Goal: Task Accomplishment & Management: Complete application form

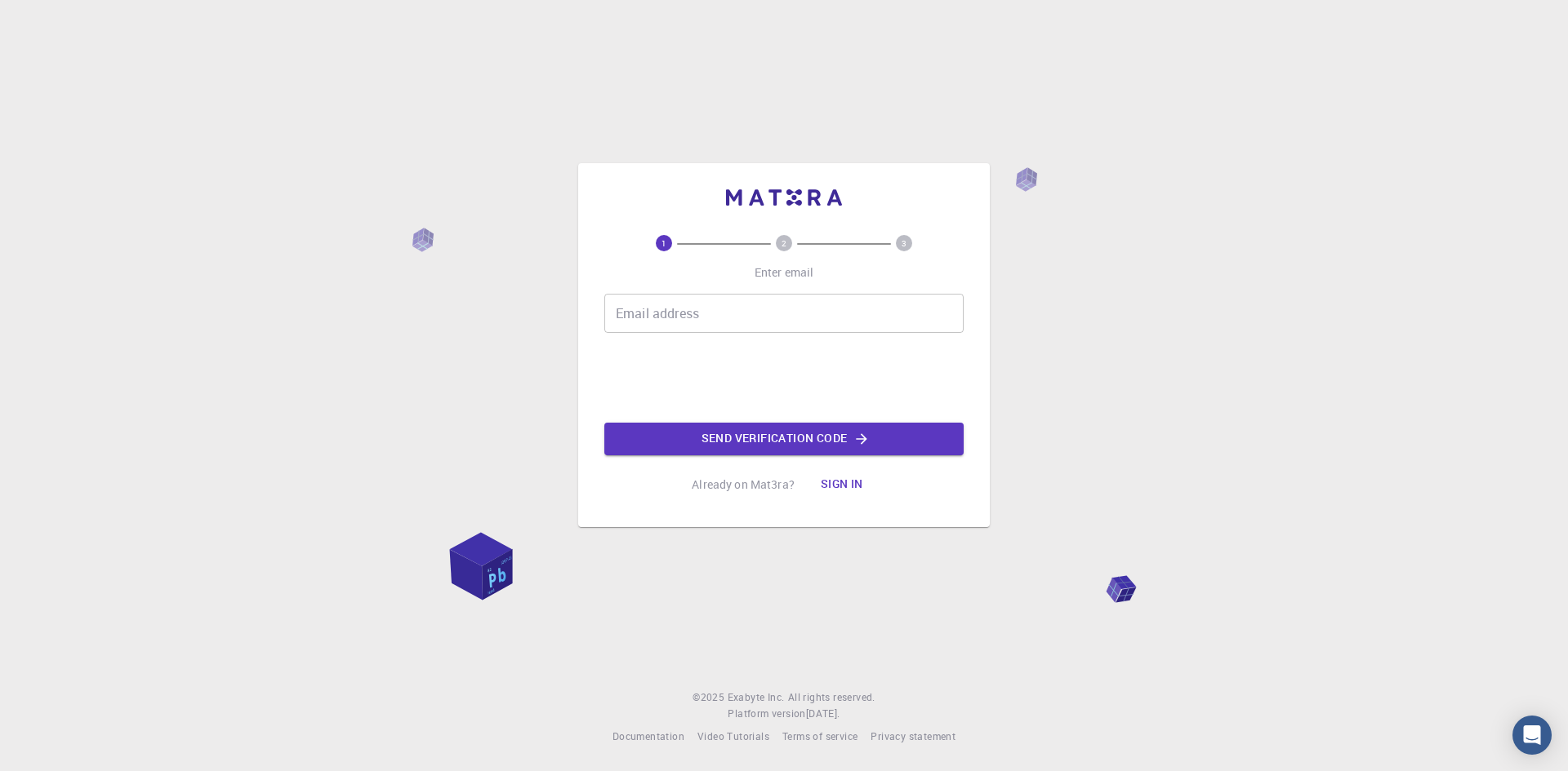
click at [779, 319] on input "Email address" at bounding box center [784, 313] width 359 height 39
type input "[EMAIL_ADDRESS][DOMAIN_NAME]"
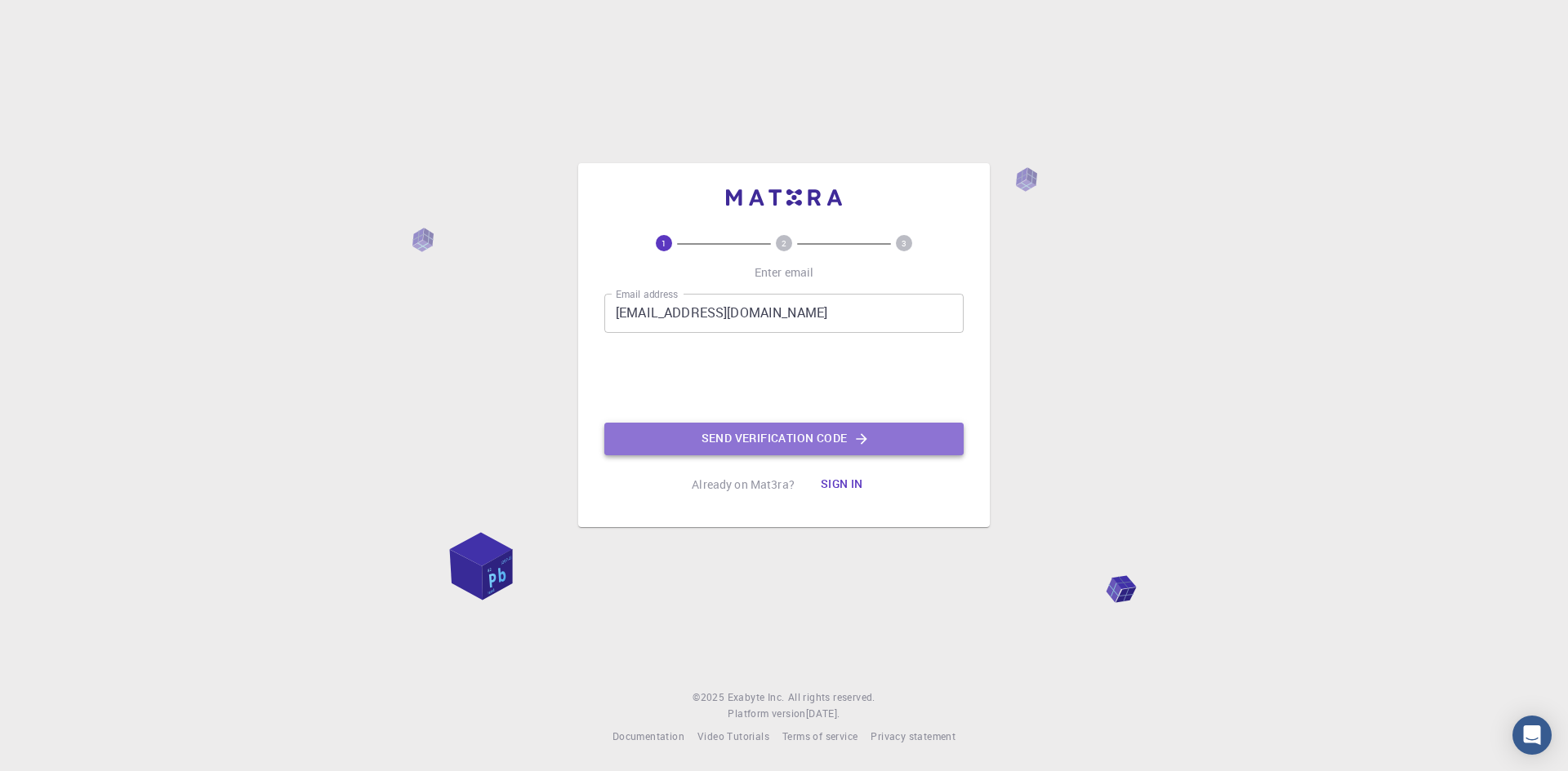
click at [747, 437] on button "Send verification code" at bounding box center [784, 439] width 359 height 33
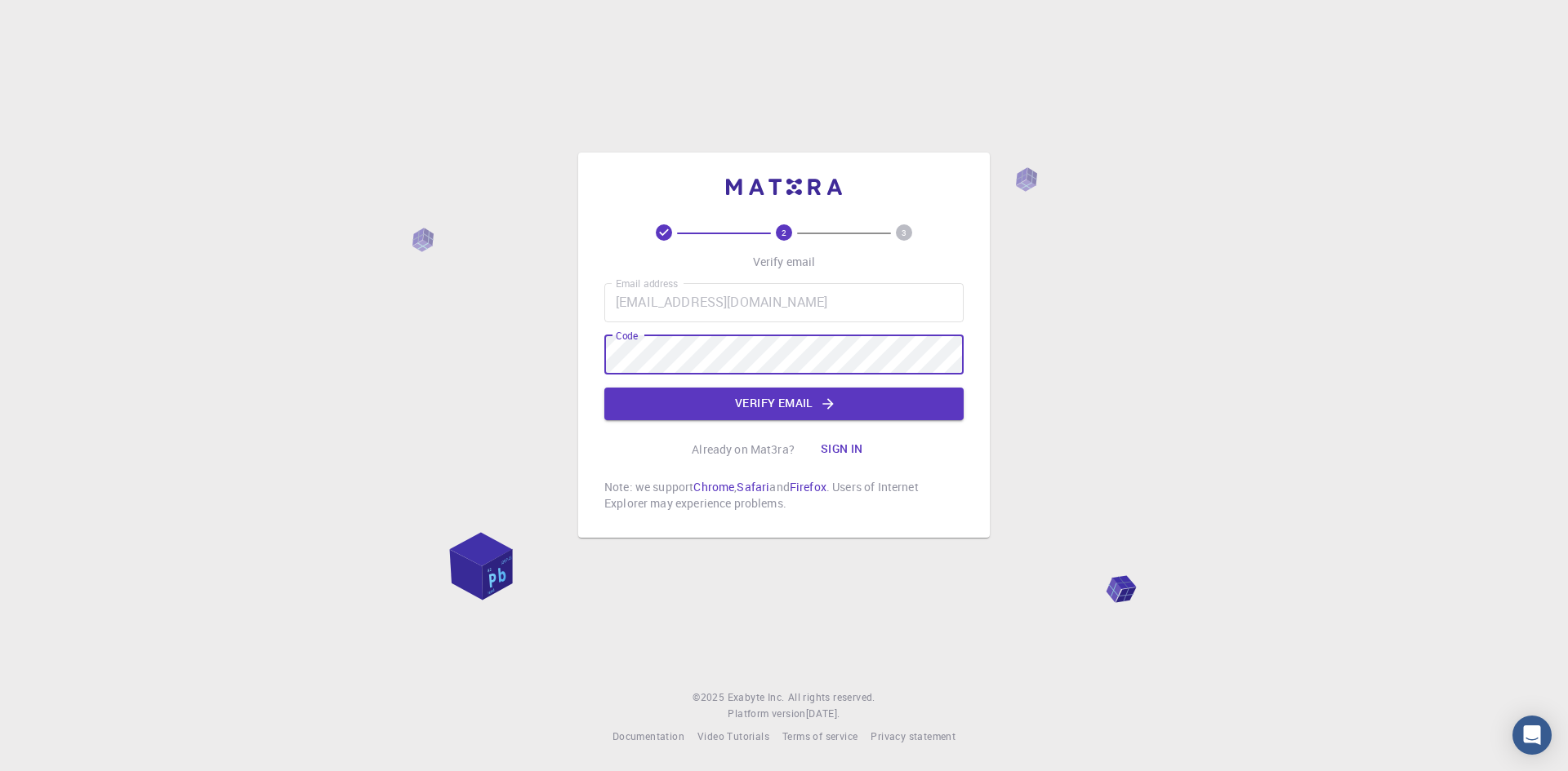
click at [797, 408] on button "Verify email" at bounding box center [784, 403] width 359 height 33
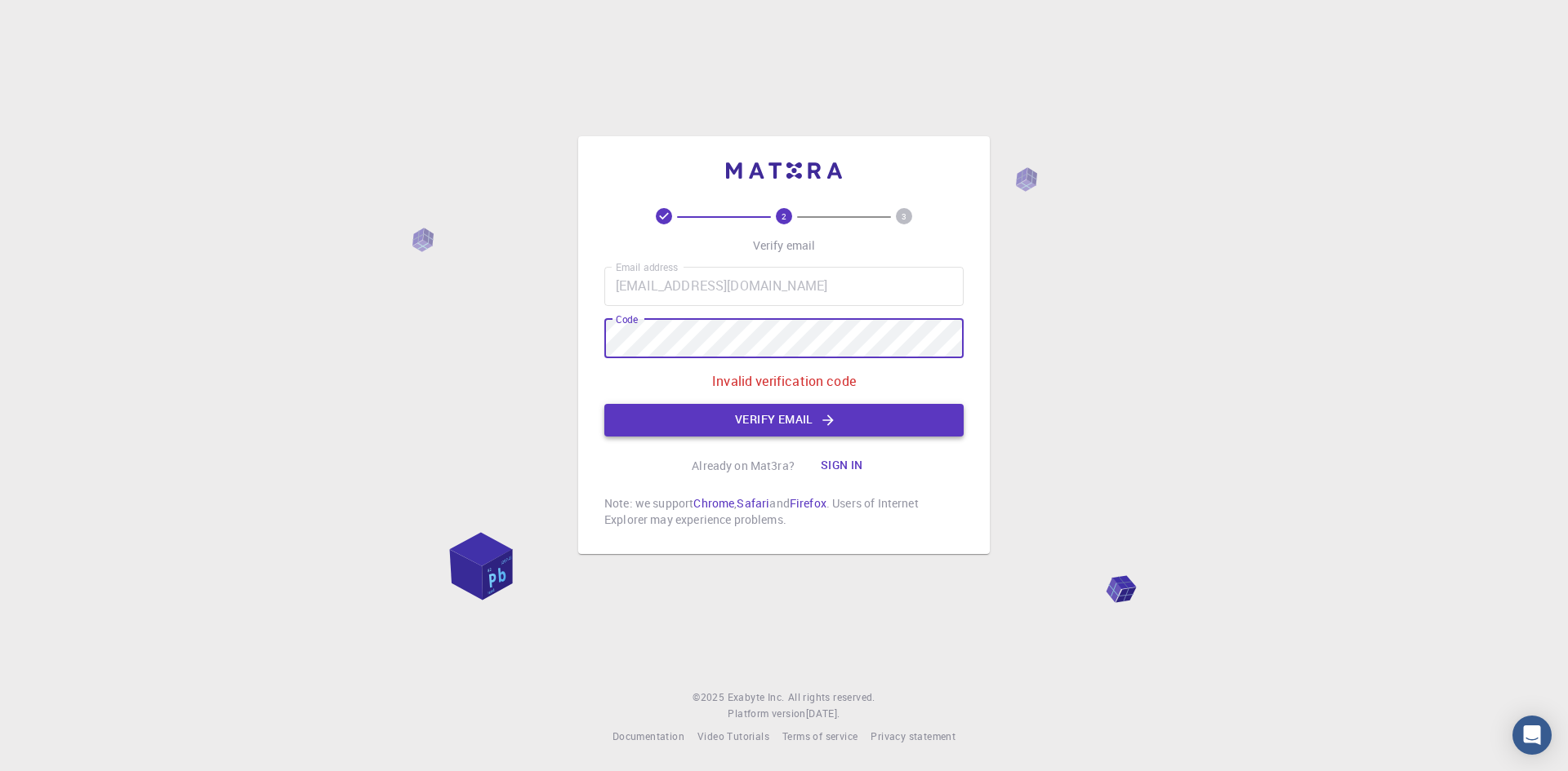
click at [749, 425] on button "Verify email" at bounding box center [784, 420] width 359 height 33
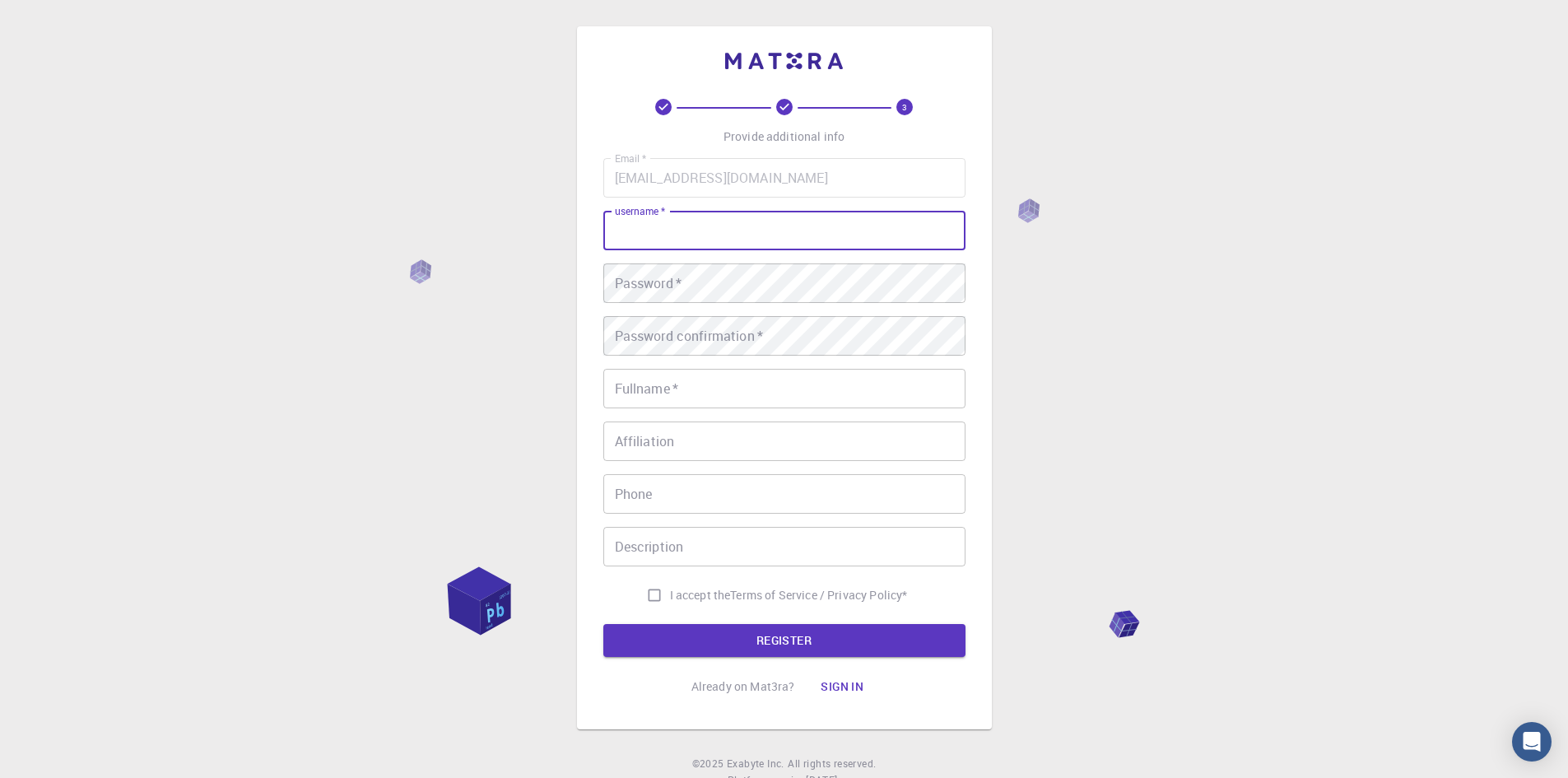
click at [735, 236] on input "username   *" at bounding box center [784, 231] width 362 height 40
type input "shubhangidaswadkar"
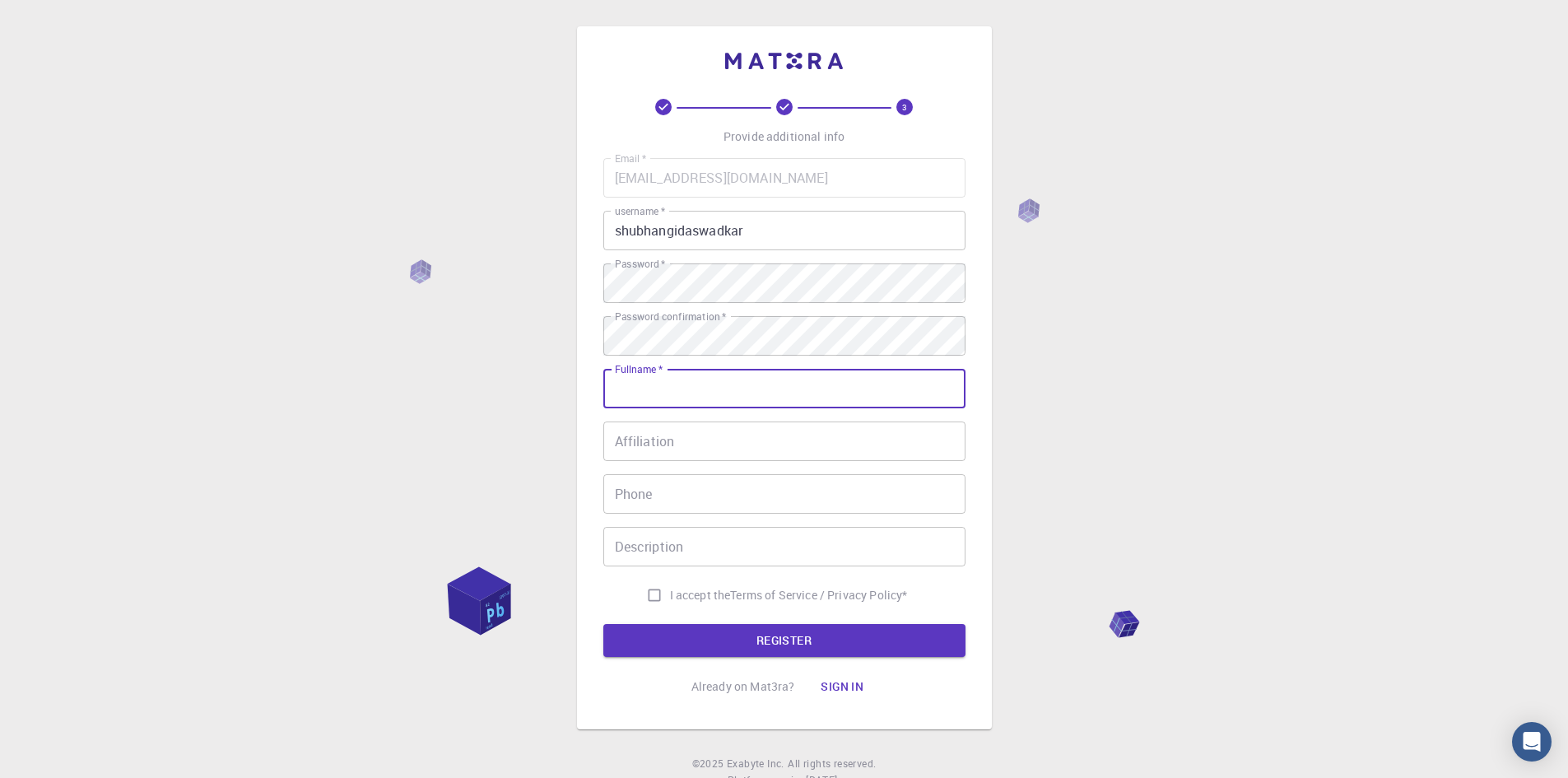
click at [708, 383] on input "Fullname   *" at bounding box center [784, 389] width 362 height 40
type input "[PERSON_NAME]"
type input "09860944805"
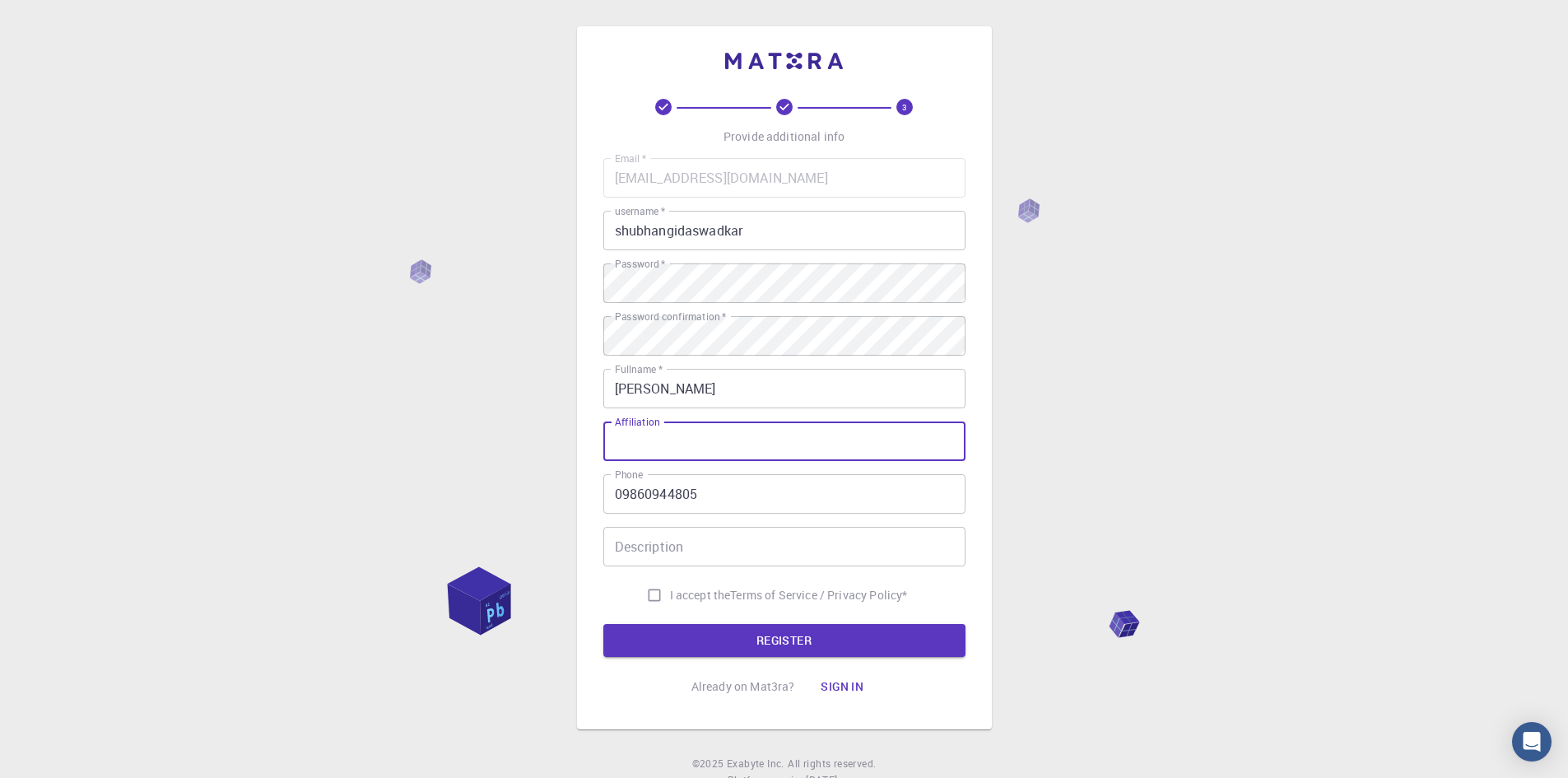
click at [734, 435] on input "Affiliation" at bounding box center [784, 441] width 362 height 40
type input "Associate Professor"
click at [646, 594] on input "I accept the Terms of Service / Privacy Policy *" at bounding box center [654, 595] width 32 height 32
checkbox input "true"
click at [756, 643] on button "REGISTER" at bounding box center [784, 640] width 362 height 33
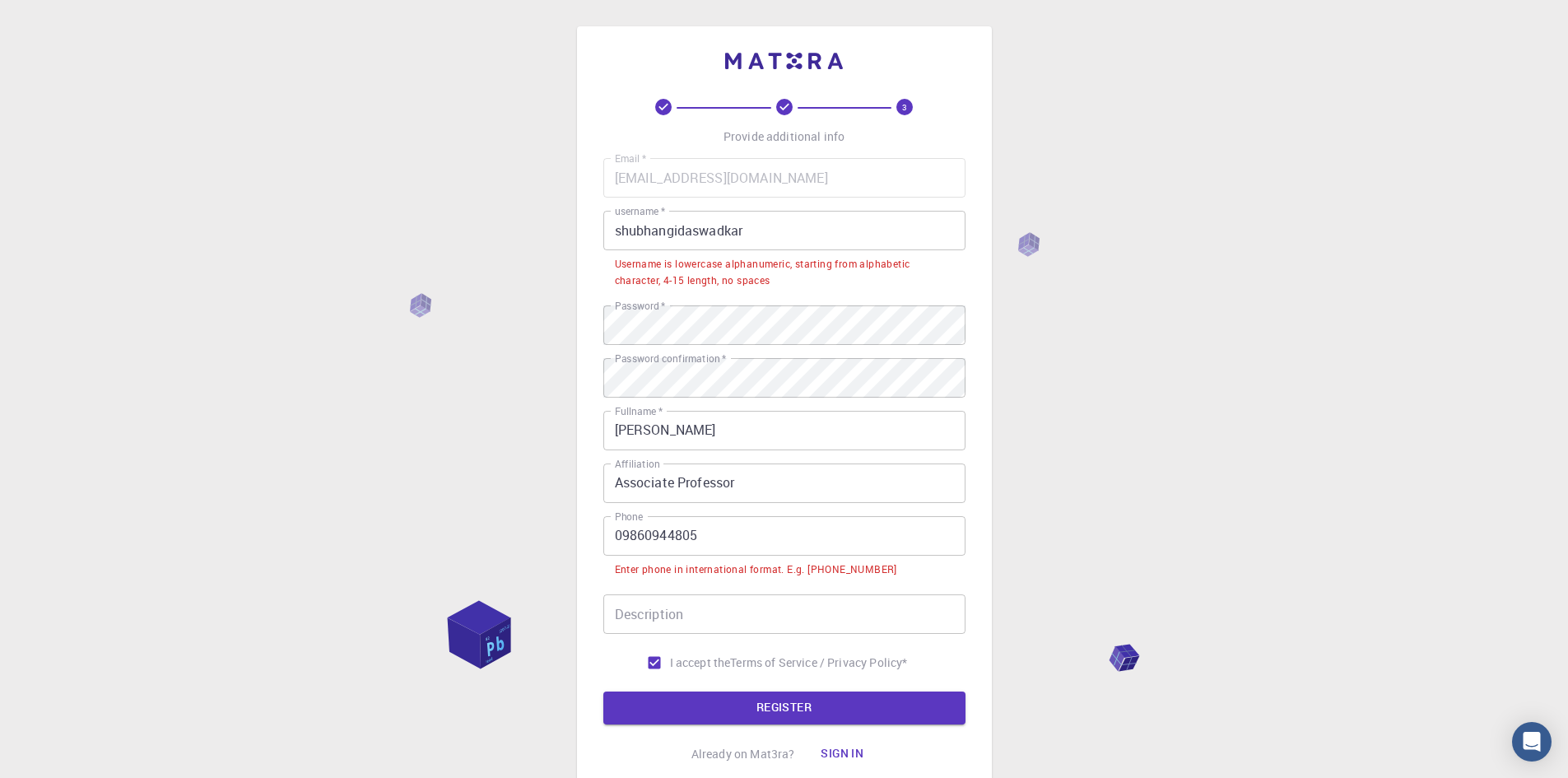
click at [624, 535] on input "09860944805" at bounding box center [784, 536] width 362 height 40
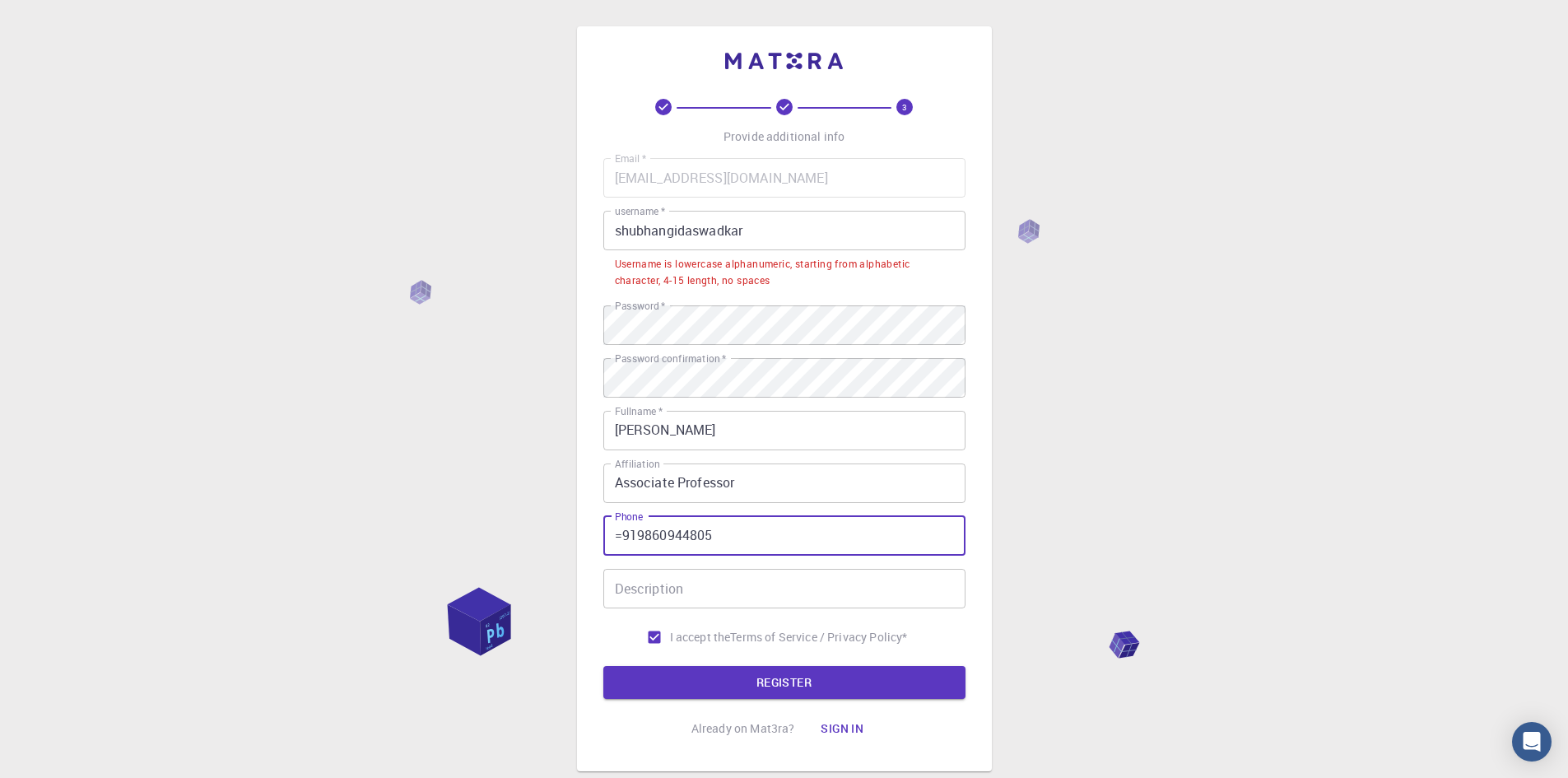
drag, startPoint x: 622, startPoint y: 539, endPoint x: 612, endPoint y: 539, distance: 10.0
click at [612, 539] on input "=919860944805" at bounding box center [784, 536] width 362 height 40
type input "[PHONE_NUMBER]"
click at [767, 681] on button "REGISTER" at bounding box center [784, 683] width 362 height 33
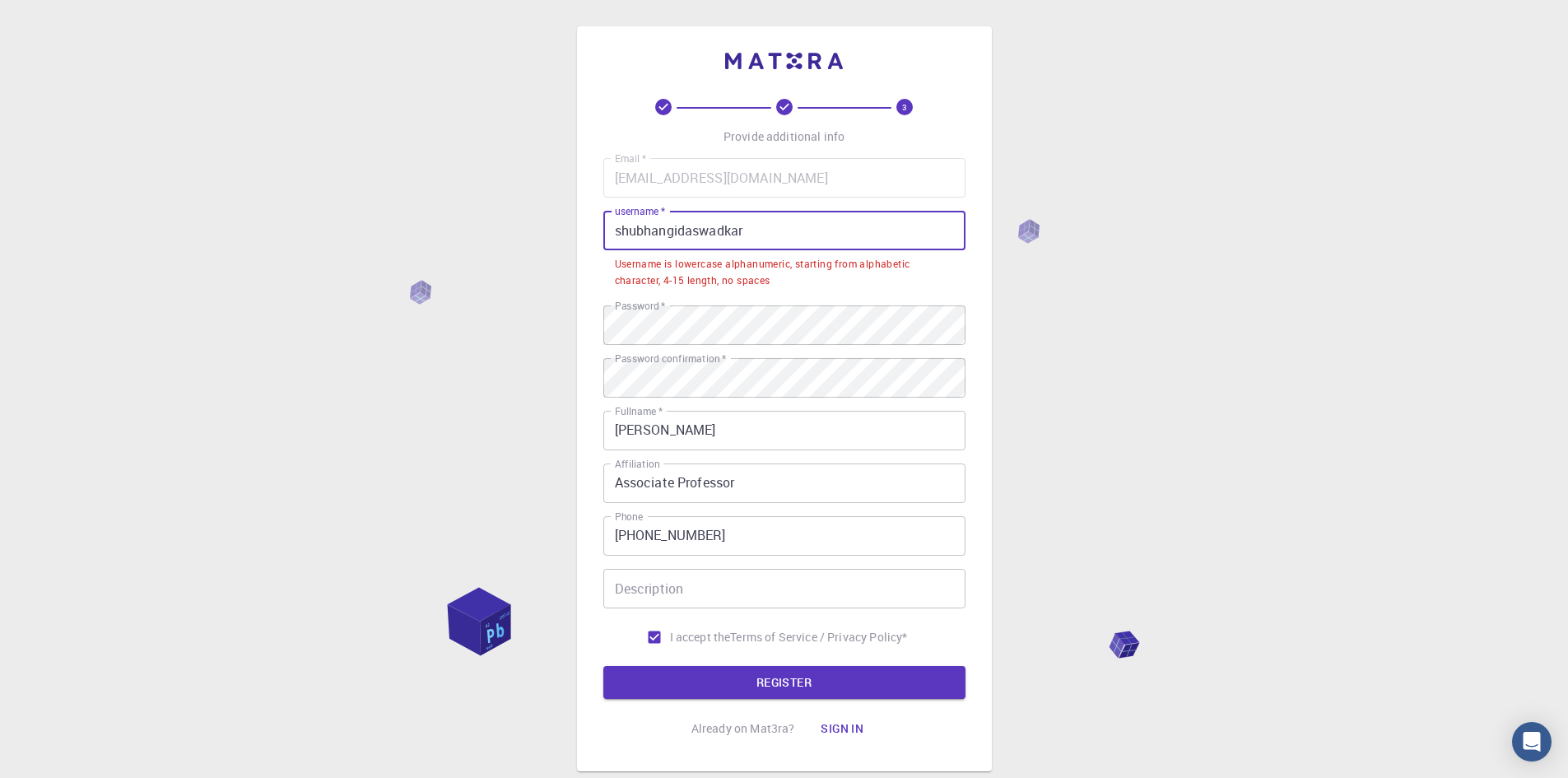
drag, startPoint x: 753, startPoint y: 231, endPoint x: 575, endPoint y: 228, distance: 178.0
click at [575, 228] on div "3 Provide additional info Email   * [EMAIL_ADDRESS][DOMAIN_NAME] Email   * user…" at bounding box center [784, 440] width 1568 height 881
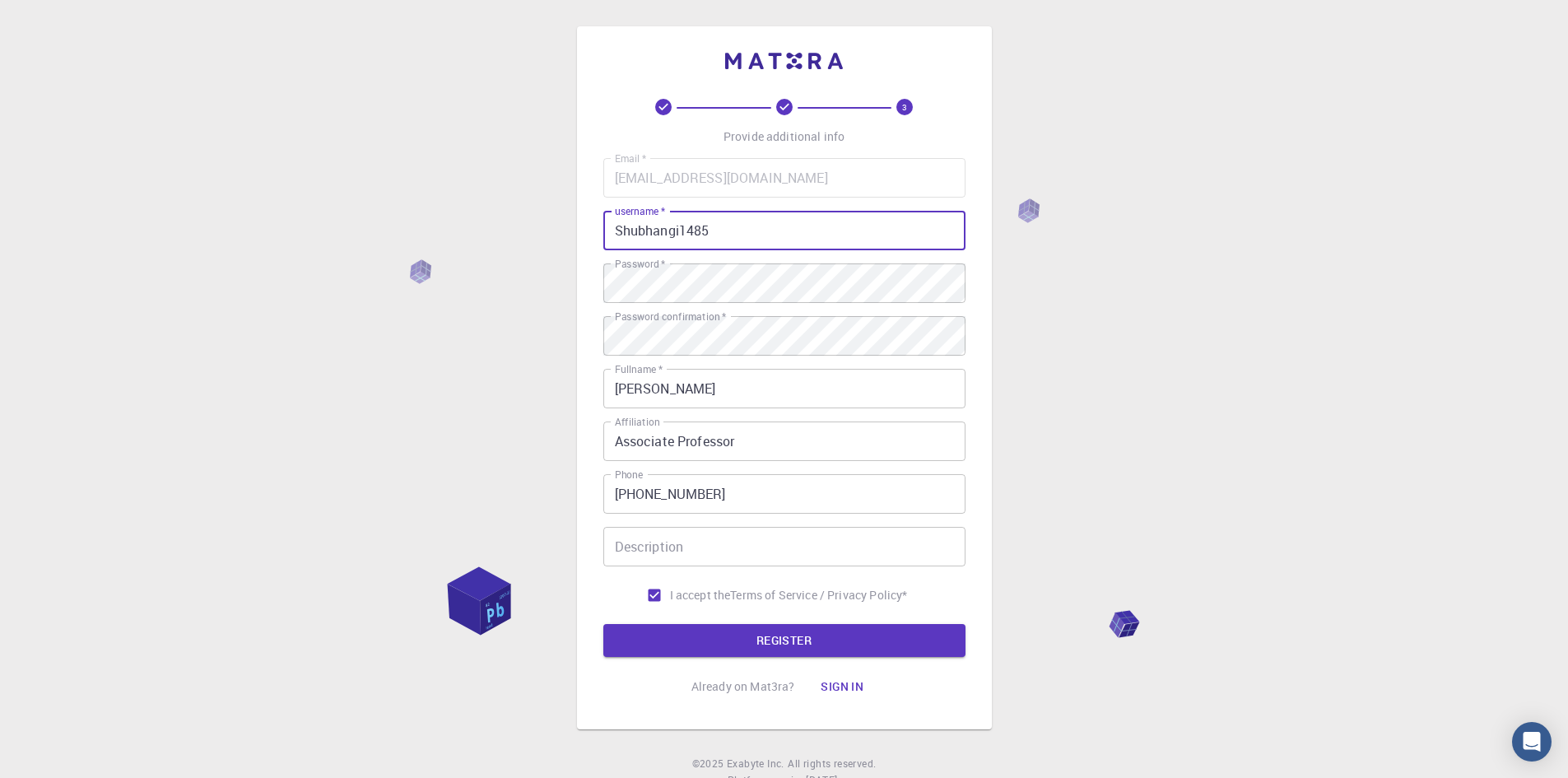
type input "Shubhangi1485"
click at [1331, 281] on div "3 Provide additional info Email   * [EMAIL_ADDRESS][DOMAIN_NAME] Email   * user…" at bounding box center [784, 419] width 1568 height 838
click at [765, 638] on button "REGISTER" at bounding box center [784, 640] width 362 height 33
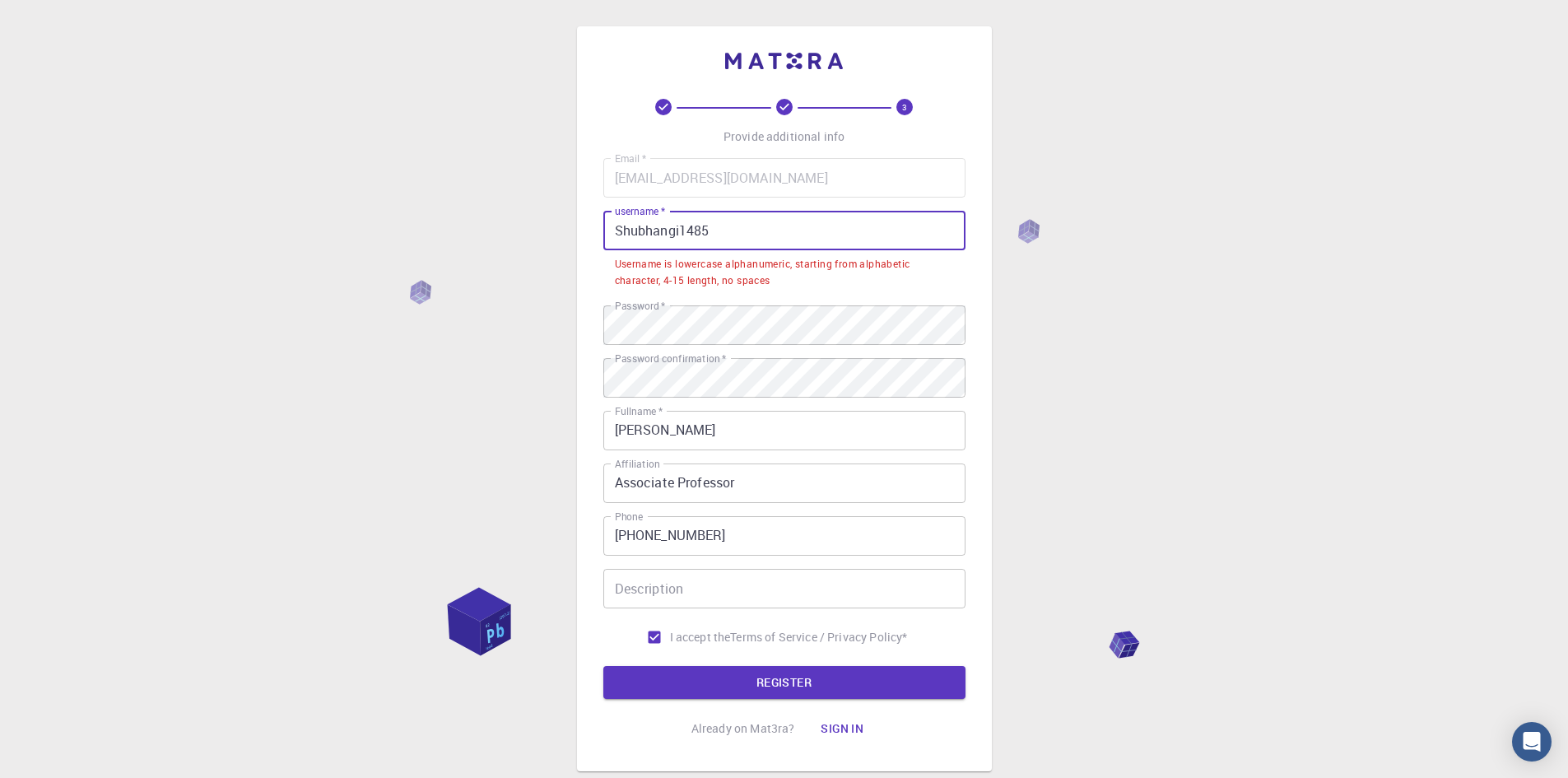
drag, startPoint x: 613, startPoint y: 233, endPoint x: 756, endPoint y: 244, distance: 143.4
click at [756, 244] on input "Shubhangi1485" at bounding box center [784, 231] width 362 height 40
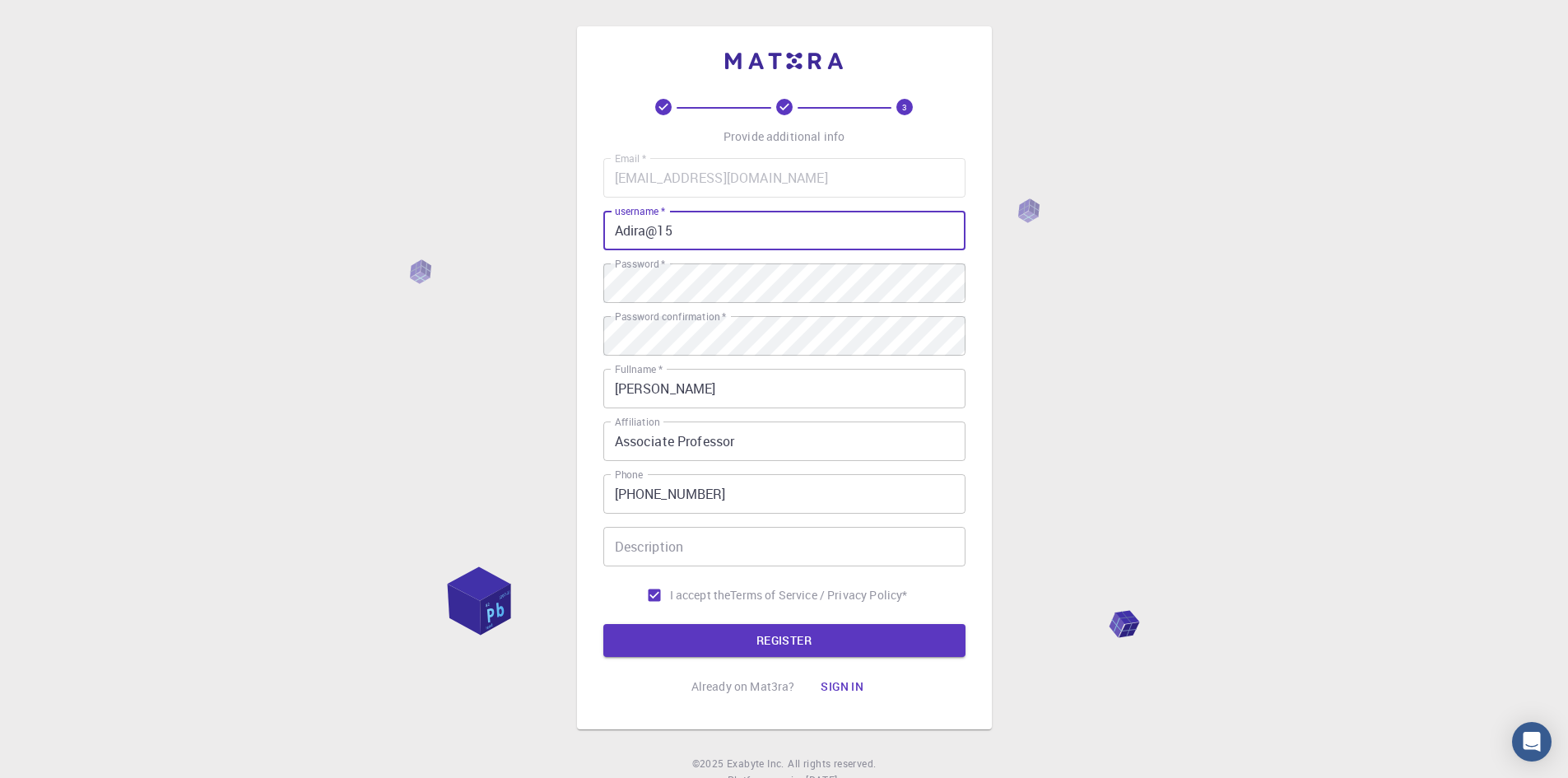
type input "Adira@15"
click at [1190, 470] on div "3 Provide additional info Email   * [EMAIL_ADDRESS][DOMAIN_NAME] Email   * user…" at bounding box center [784, 419] width 1568 height 838
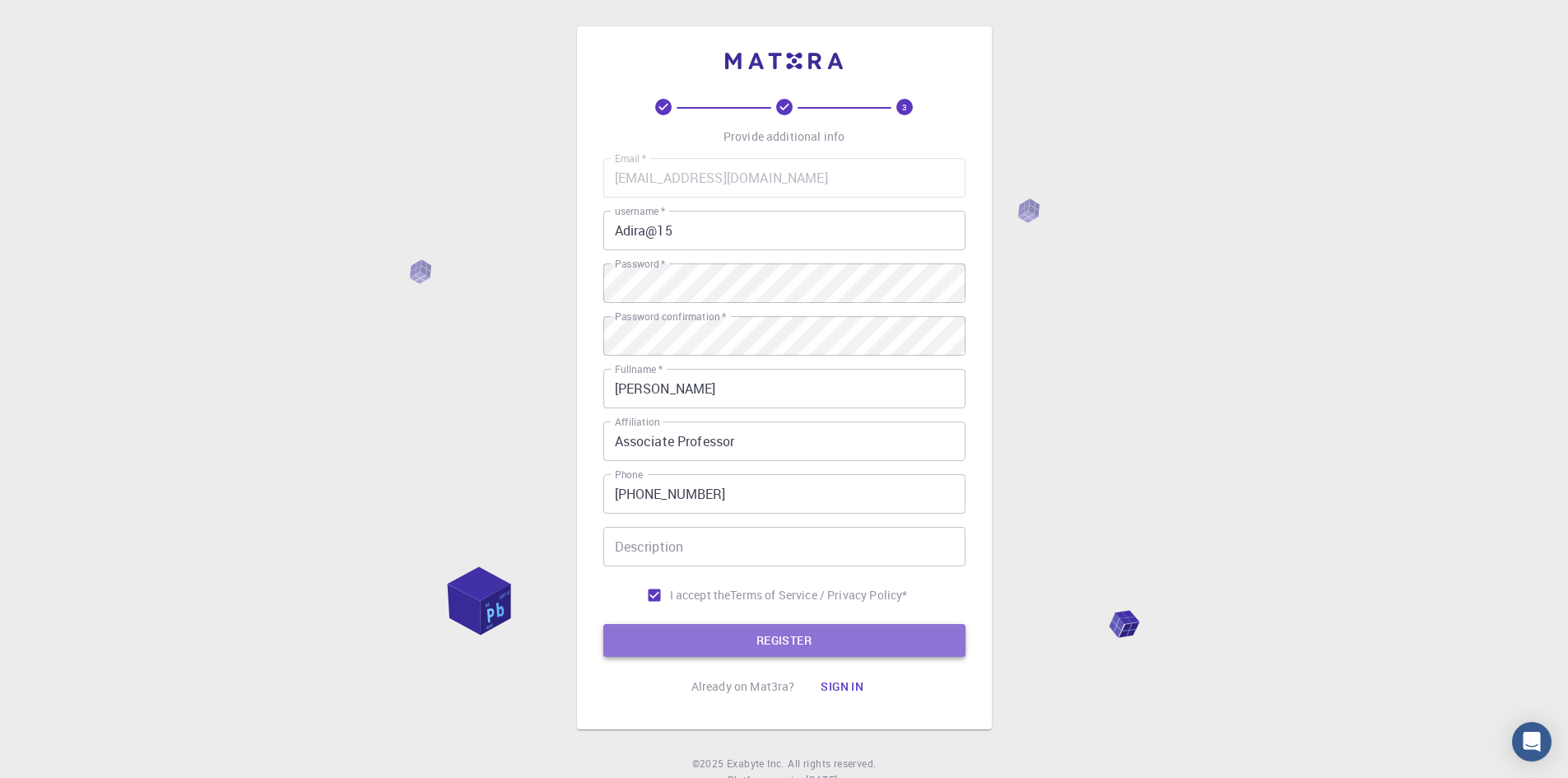
click at [766, 637] on button "REGISTER" at bounding box center [784, 640] width 362 height 33
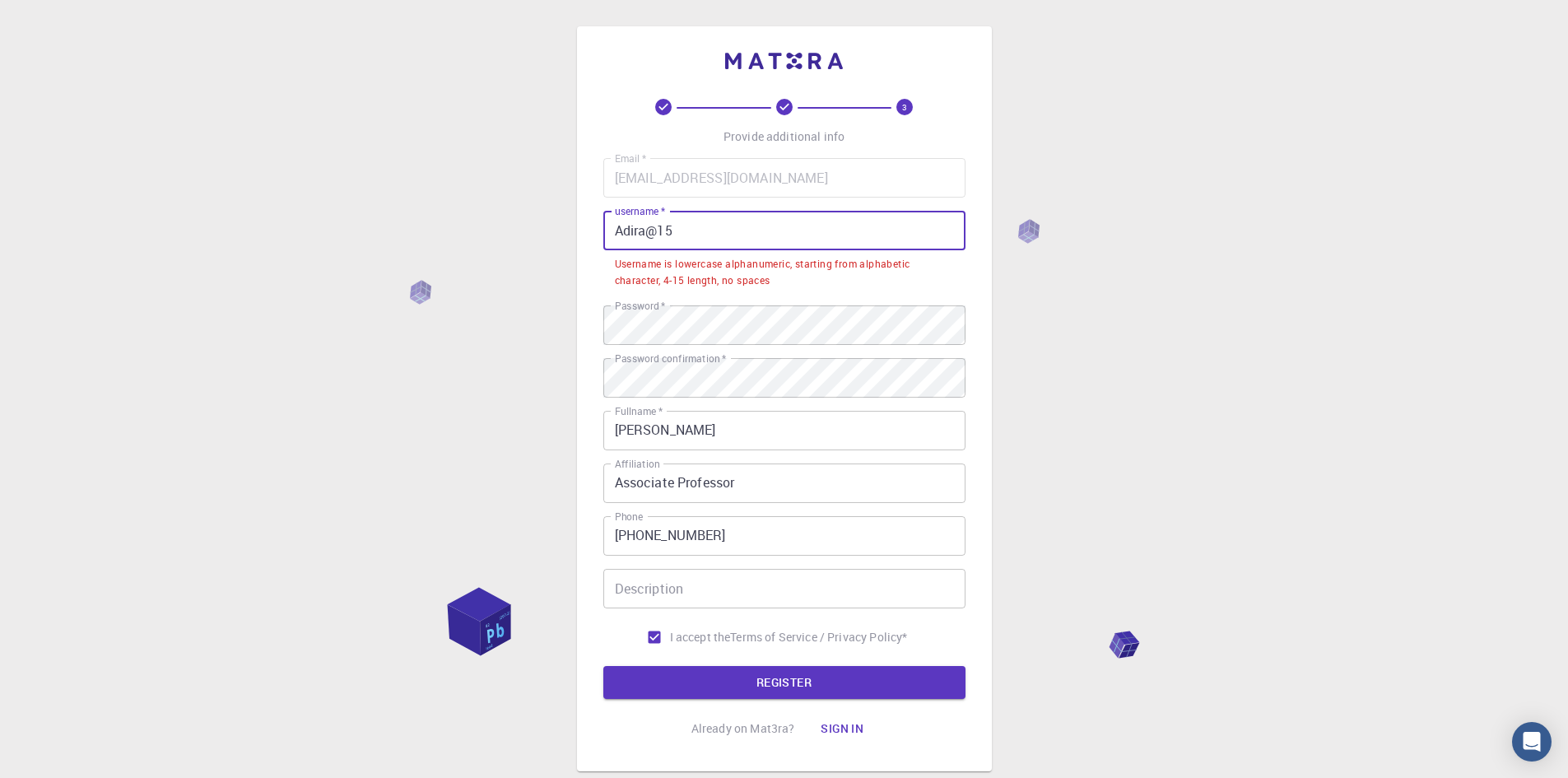
drag, startPoint x: 729, startPoint y: 216, endPoint x: 539, endPoint y: 207, distance: 190.2
click at [539, 207] on div "3 Provide additional info Email   * [EMAIL_ADDRESS][DOMAIN_NAME] Email   * user…" at bounding box center [784, 440] width 1568 height 881
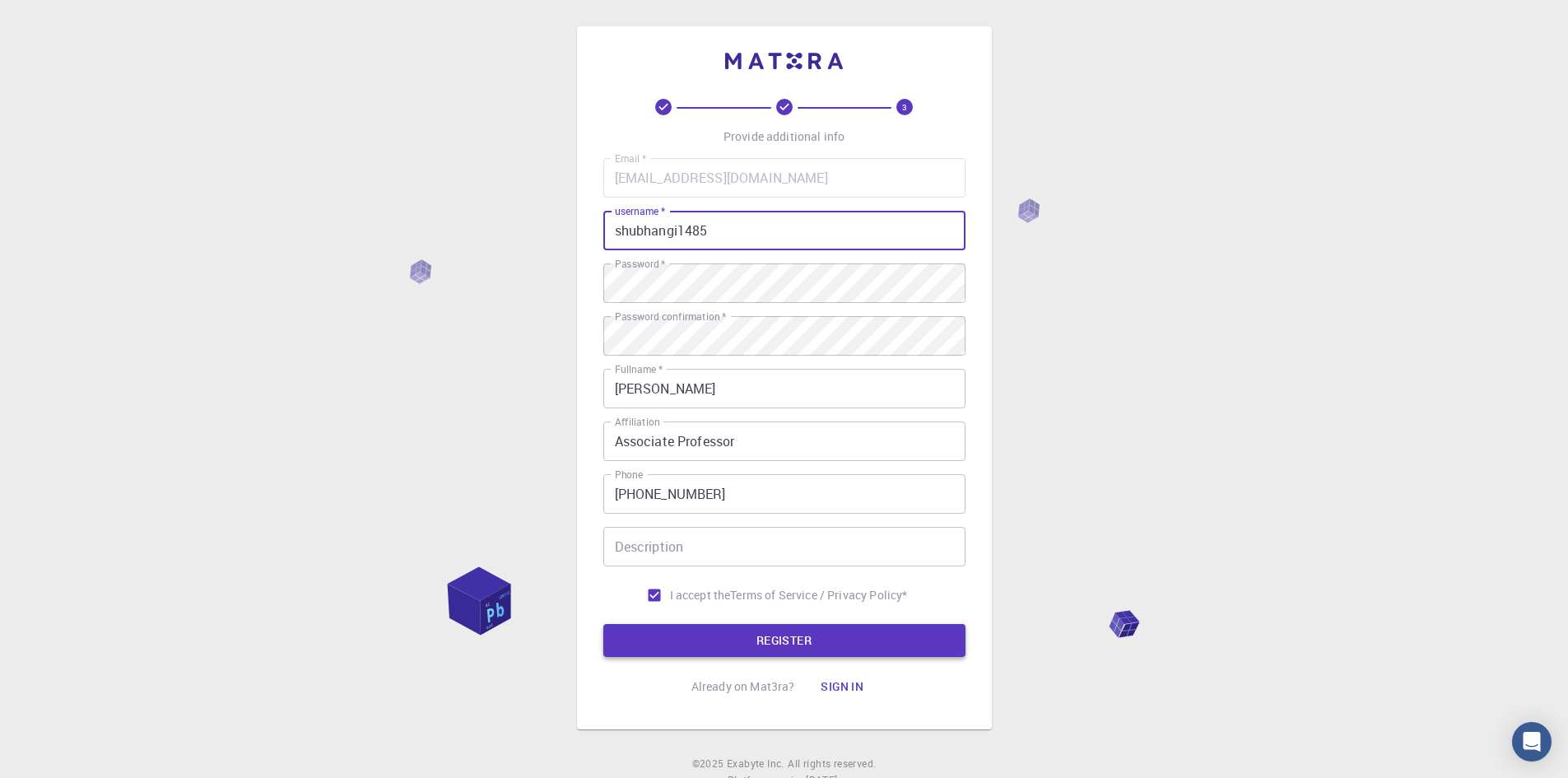
type input "shubhangi1485"
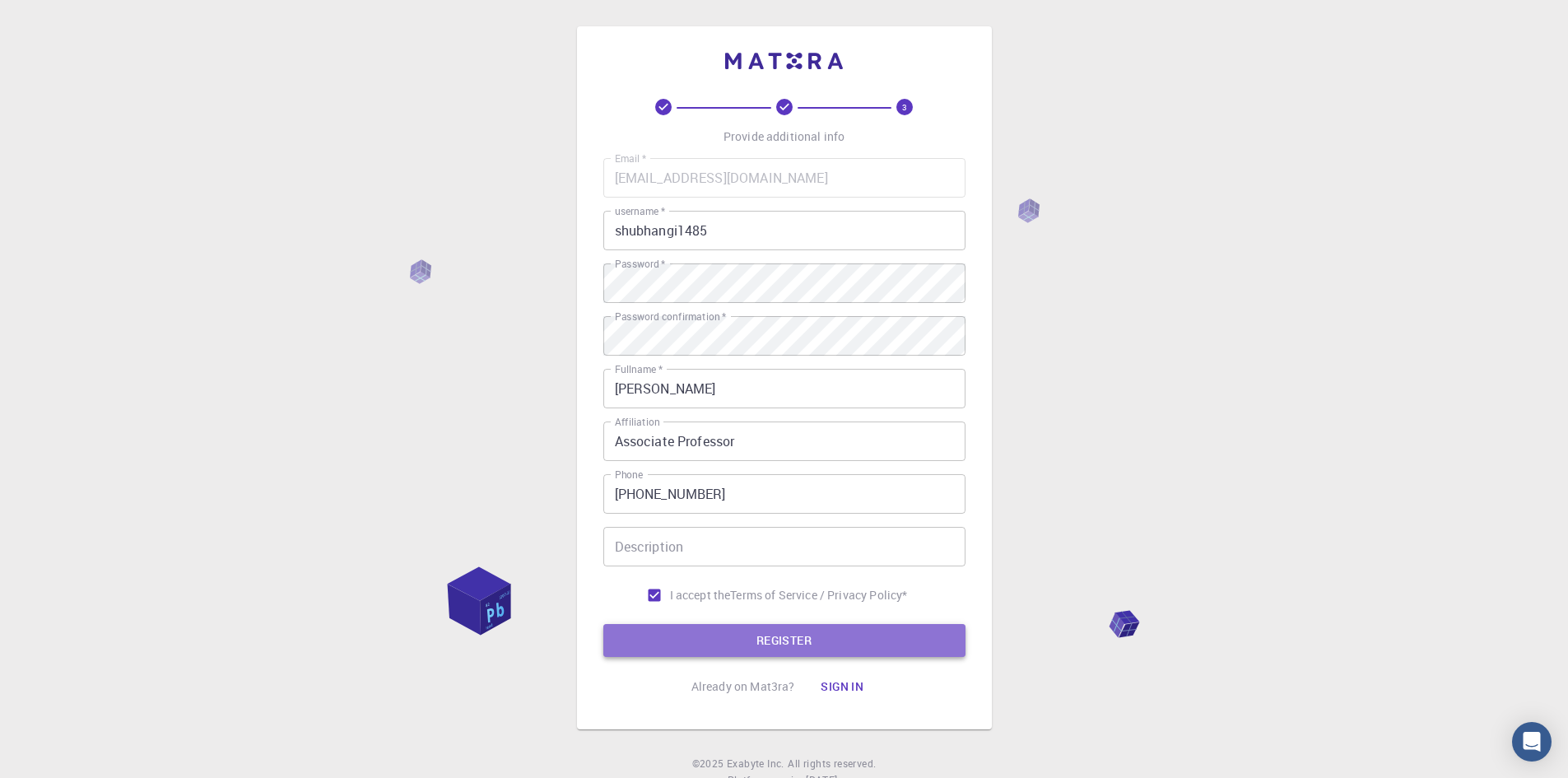
click at [756, 641] on button "REGISTER" at bounding box center [784, 640] width 362 height 33
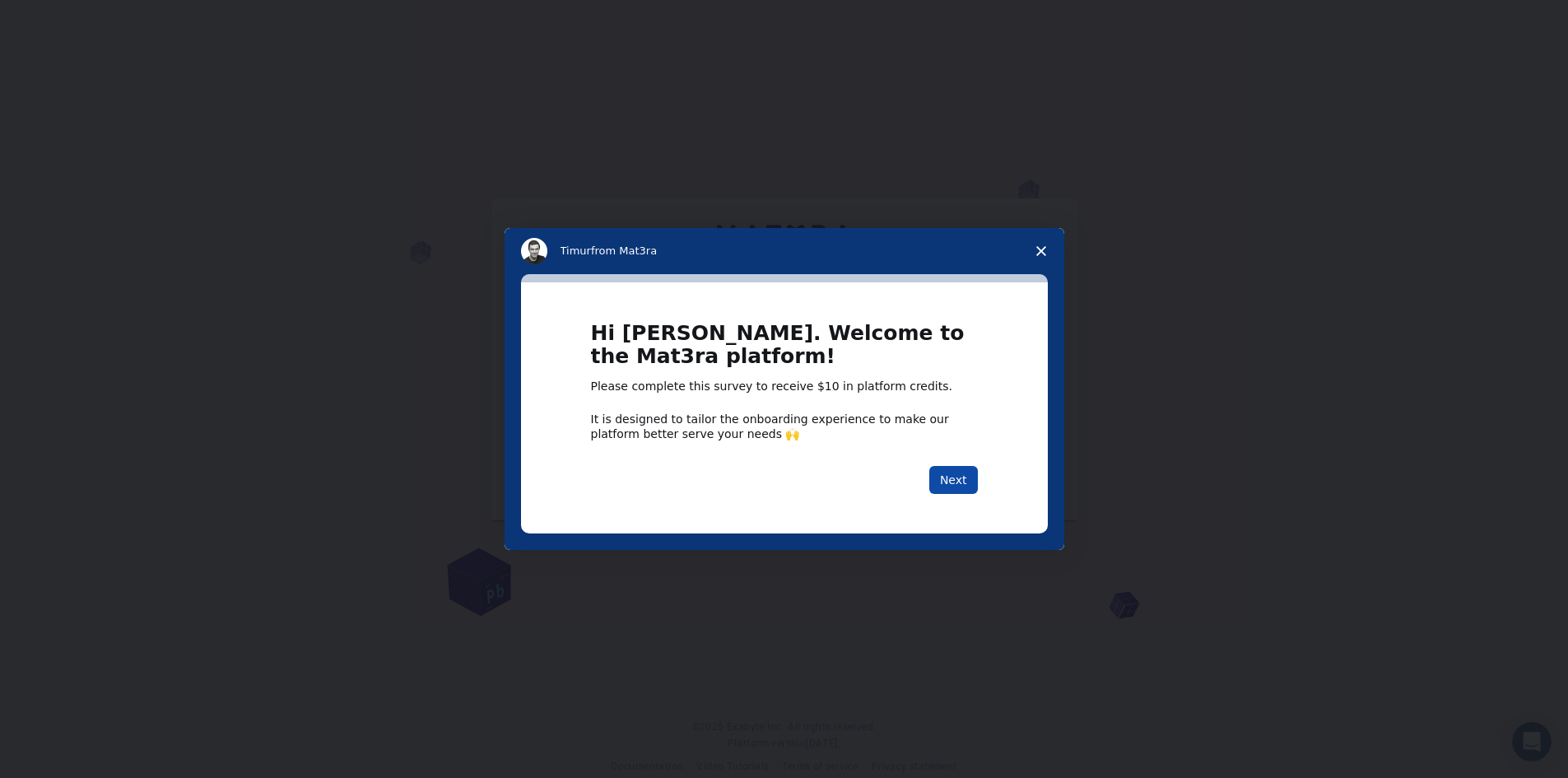
click at [949, 483] on button "Next" at bounding box center [954, 480] width 49 height 28
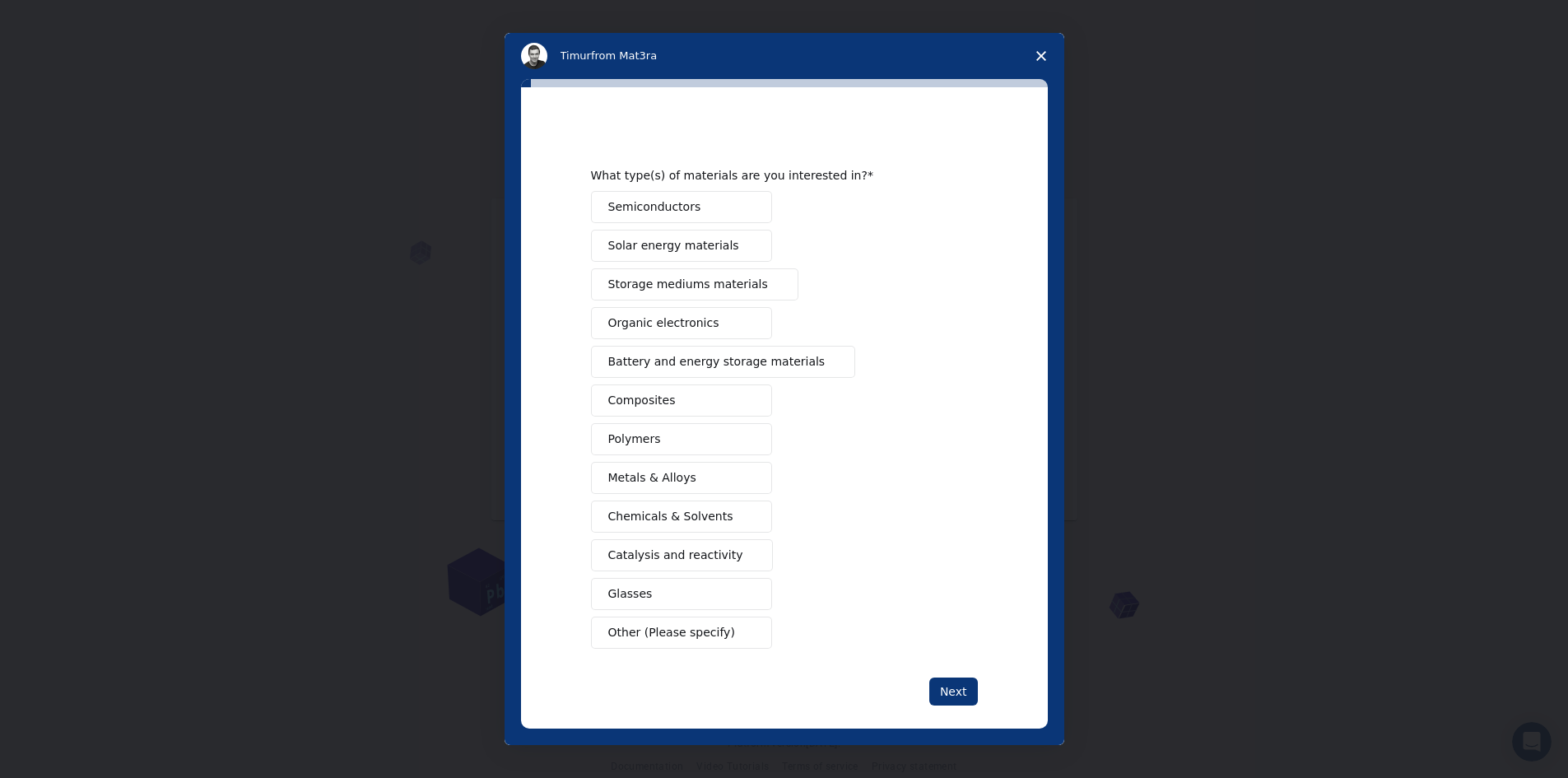
click at [1039, 57] on icon "Close survey" at bounding box center [1041, 56] width 10 height 10
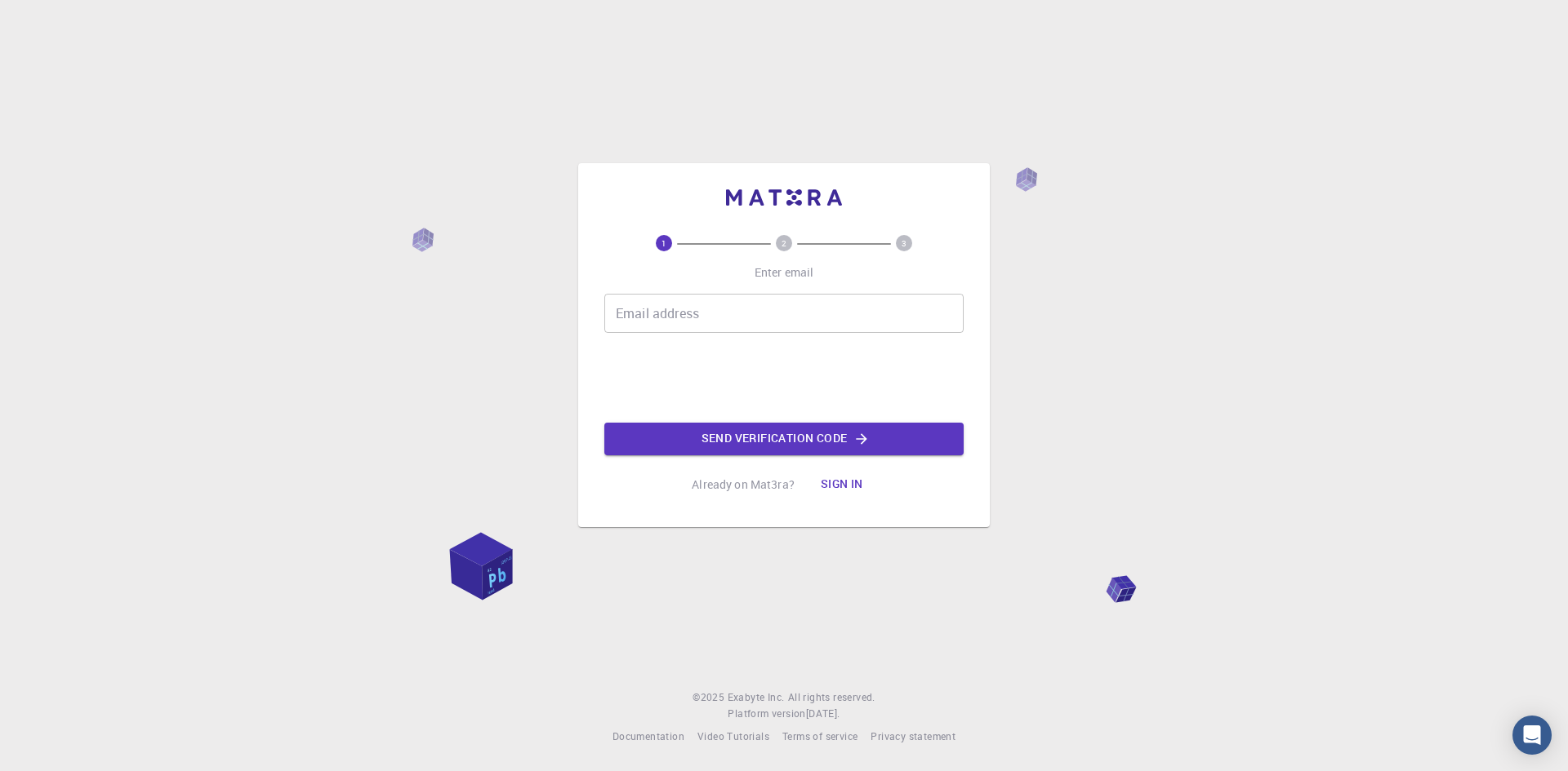
click at [770, 312] on input "Email address" at bounding box center [784, 313] width 359 height 39
type input "[EMAIL_ADDRESS][DOMAIN_NAME]"
click at [739, 437] on button "Send verification code" at bounding box center [784, 439] width 359 height 33
